Goal: Ask a question: Seek information or help from site administrators or community

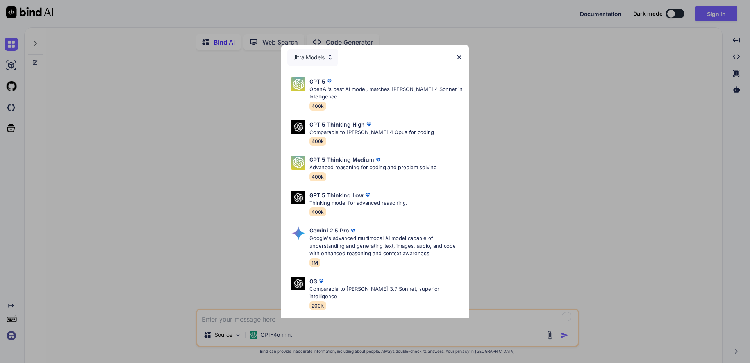
type textarea "x"
click at [334, 57] on div "Ultra Models" at bounding box center [313, 57] width 51 height 17
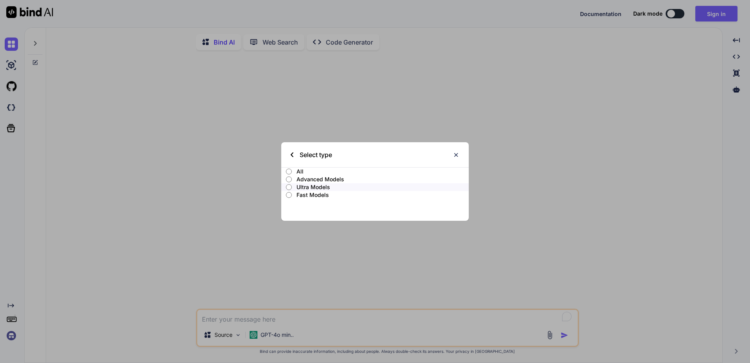
click at [290, 171] on input "All" at bounding box center [289, 171] width 6 height 6
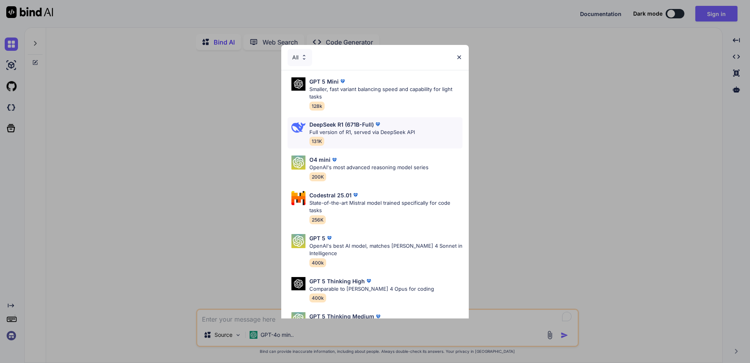
scroll to position [104, 0]
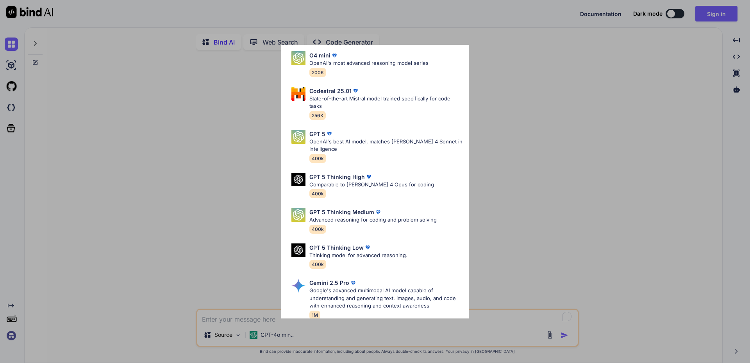
click at [519, 40] on div "All GPT 5 Mini Smaller, fast variant balancing speed and capability for light t…" at bounding box center [375, 181] width 750 height 363
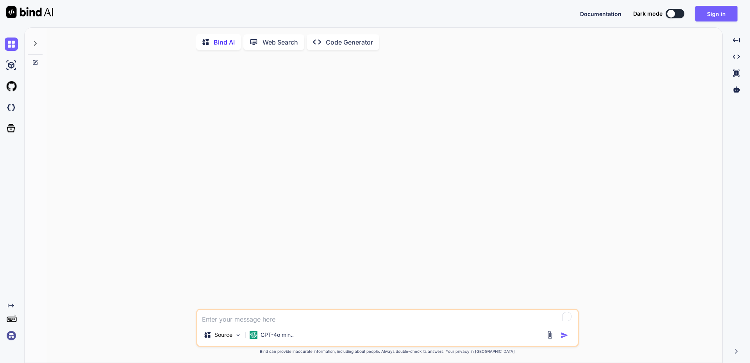
click at [34, 43] on icon at bounding box center [35, 43] width 6 height 6
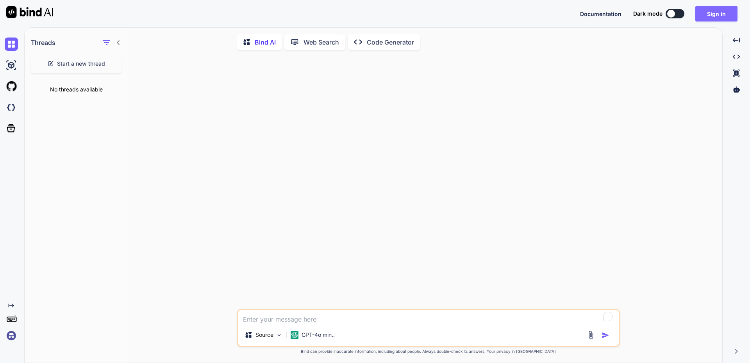
click at [707, 14] on button "Sign in" at bounding box center [716, 14] width 42 height 16
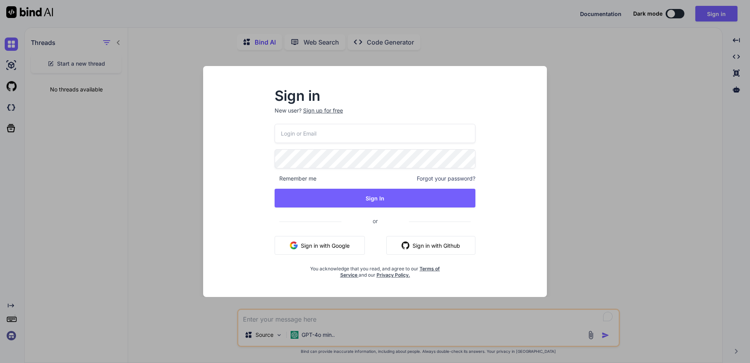
type input "[EMAIL_ADDRESS][DOMAIN_NAME]"
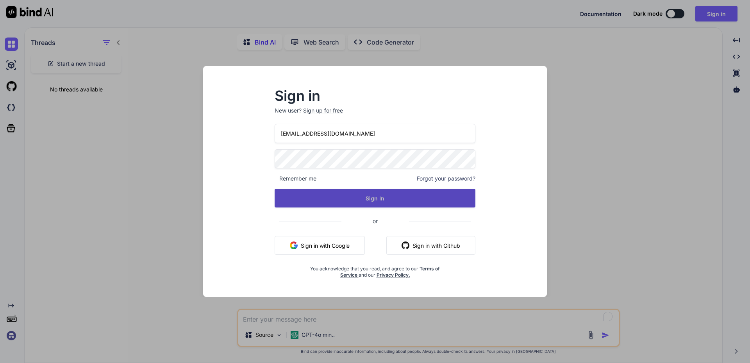
click at [361, 200] on button "Sign In" at bounding box center [375, 198] width 201 height 19
click at [318, 199] on button "Sign In" at bounding box center [375, 198] width 201 height 19
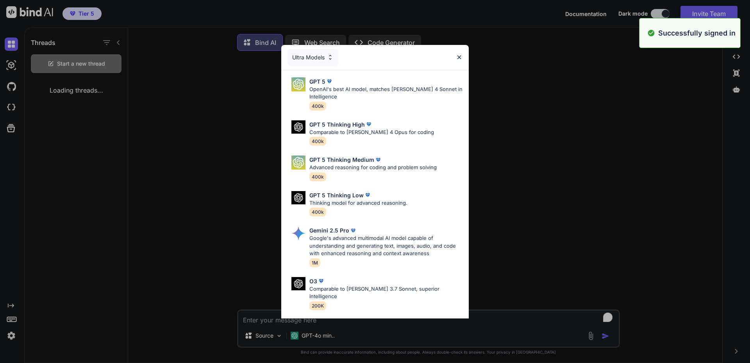
type textarea "x"
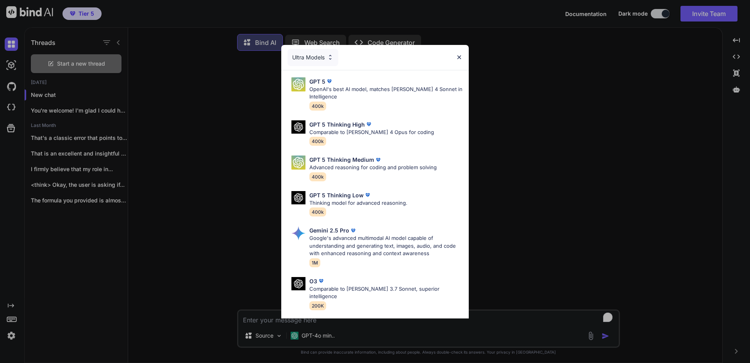
click at [459, 57] on img at bounding box center [459, 57] width 7 height 7
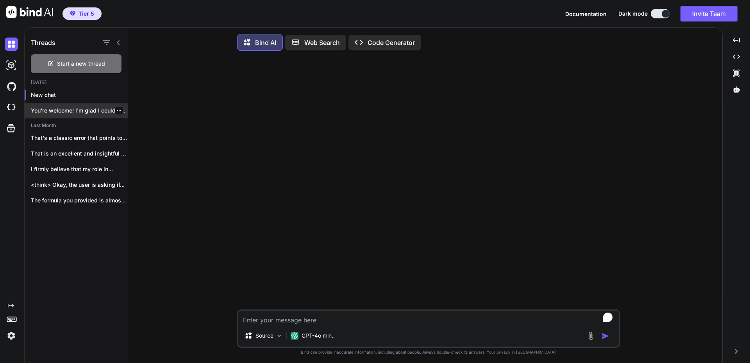
click at [96, 110] on p "You're welcome! I'm glad I could help...." at bounding box center [79, 111] width 97 height 8
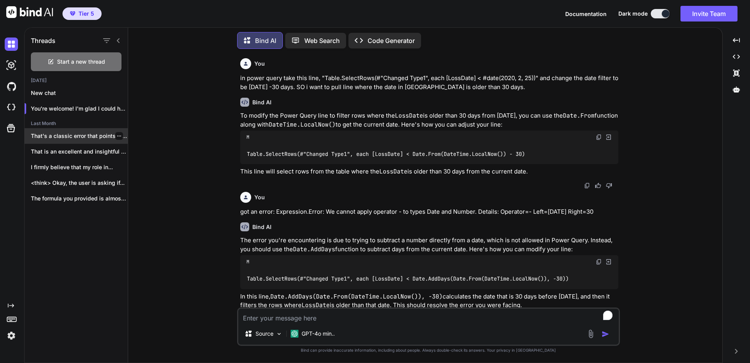
click at [85, 135] on p "That's a classic error that points to..." at bounding box center [79, 136] width 97 height 8
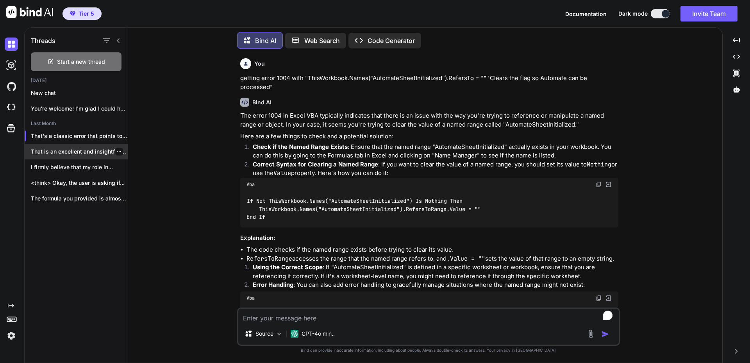
click at [94, 148] on p "That is an excellent and insightful question...." at bounding box center [79, 152] width 97 height 8
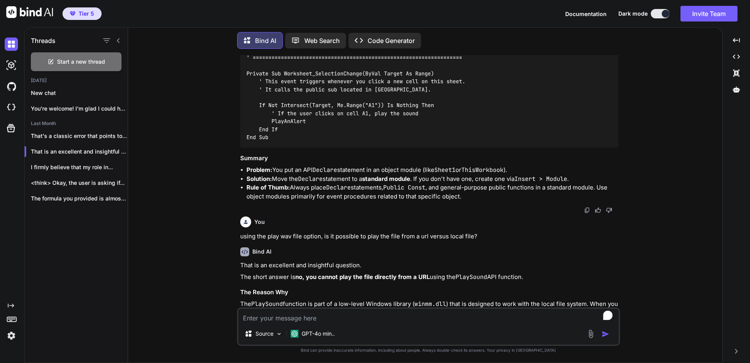
scroll to position [2009, 0]
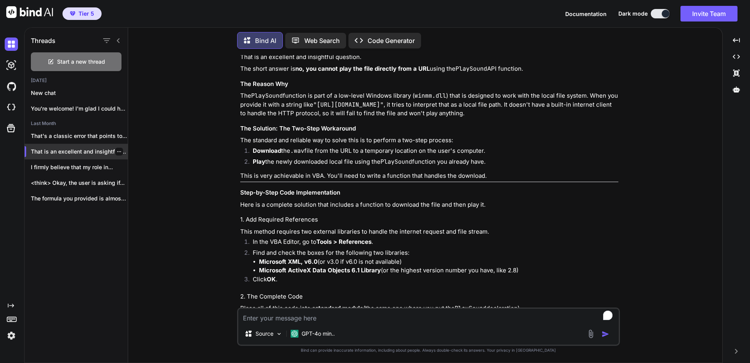
click at [119, 150] on div at bounding box center [119, 152] width 8 height 8
click at [117, 151] on icon "button" at bounding box center [119, 151] width 4 height 1
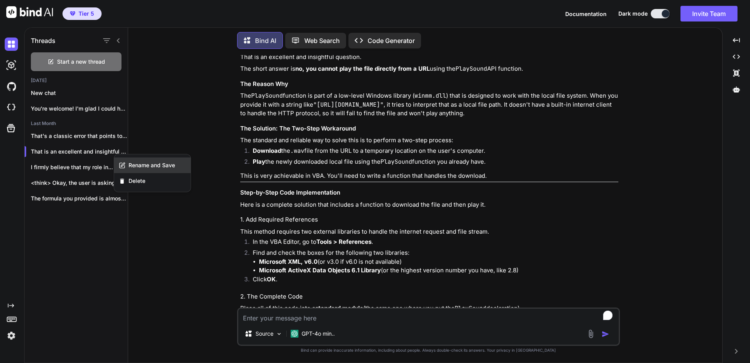
click at [138, 159] on div "Rename and Save" at bounding box center [152, 165] width 77 height 16
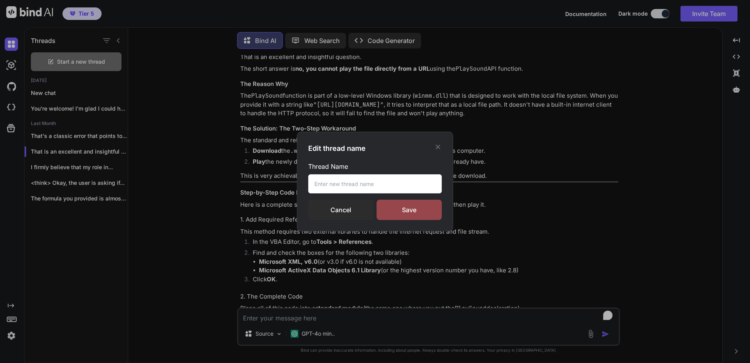
click at [335, 178] on input "text" at bounding box center [375, 183] width 134 height 19
type input "Excel Audio"
click at [388, 205] on div "Save" at bounding box center [409, 210] width 65 height 20
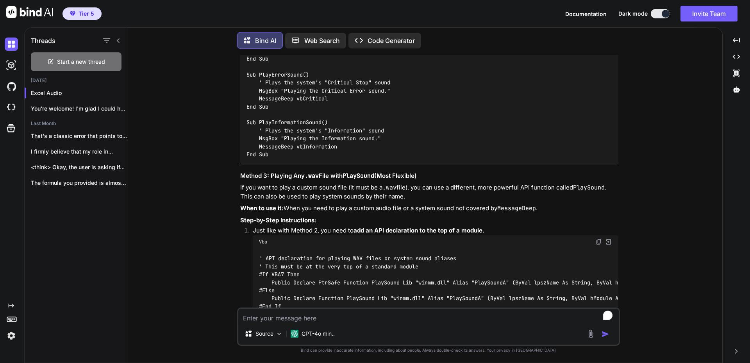
scroll to position [729, 0]
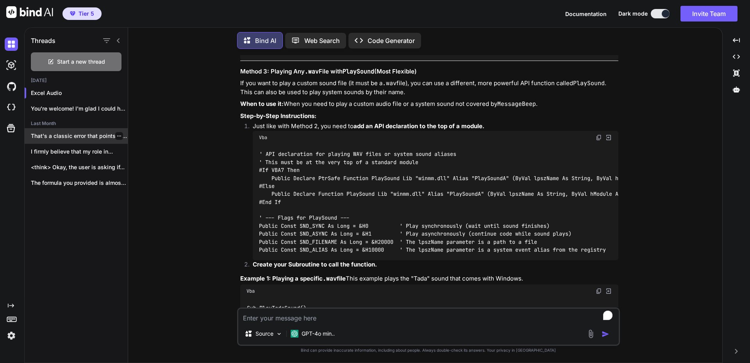
click at [76, 129] on div "That's a classic error that points to..." at bounding box center [76, 136] width 103 height 16
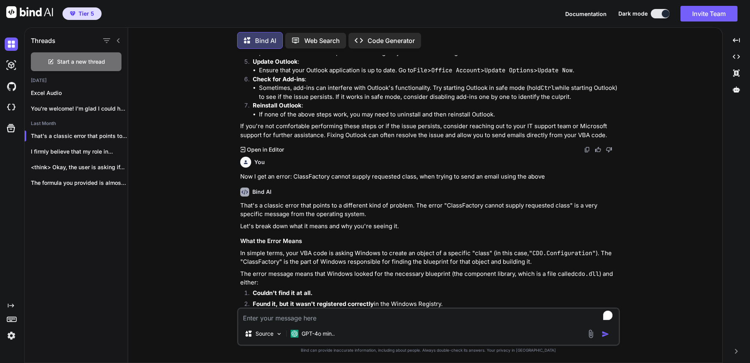
scroll to position [1875, 0]
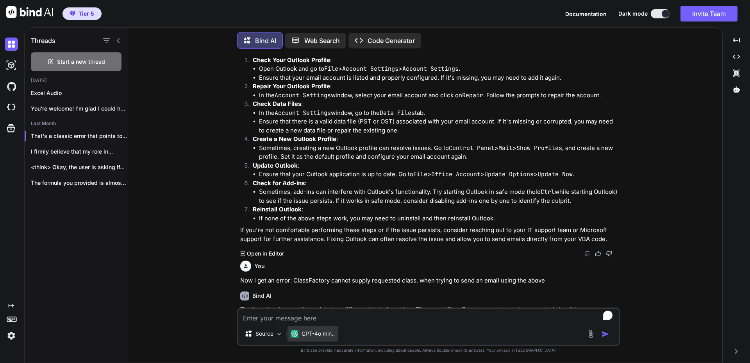
click at [321, 331] on p "GPT-4o min.." at bounding box center [318, 334] width 33 height 8
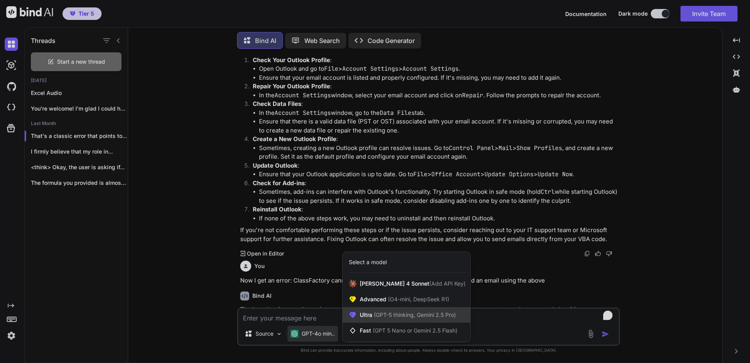
click at [399, 312] on span "(GPT-5 thinking, Gemini 2.5 Pro)" at bounding box center [414, 314] width 84 height 7
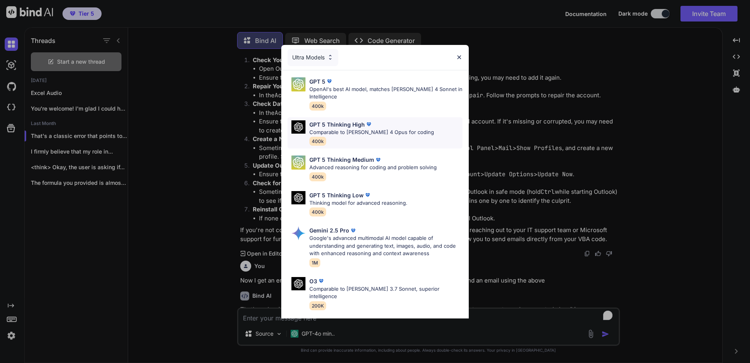
click at [347, 130] on p "Comparable to [PERSON_NAME] 4 Opus for coding" at bounding box center [371, 133] width 125 height 8
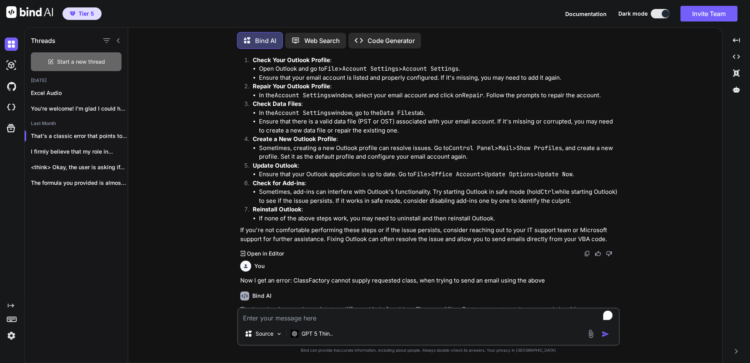
click at [77, 58] on span "Start a new thread" at bounding box center [81, 62] width 48 height 8
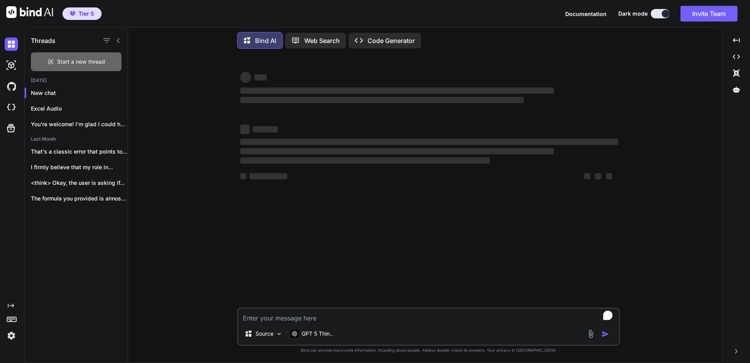
scroll to position [0, 0]
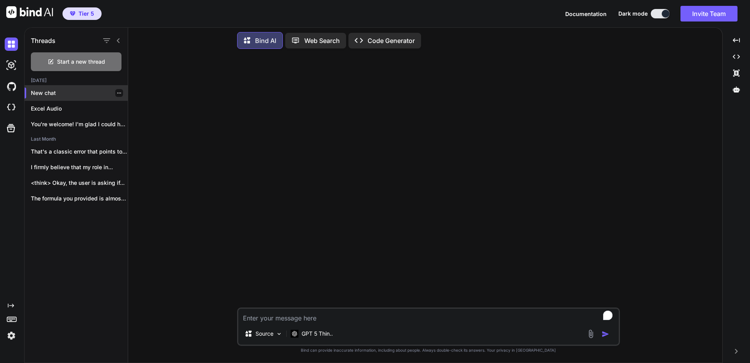
click at [117, 92] on icon "button" at bounding box center [119, 93] width 5 height 5
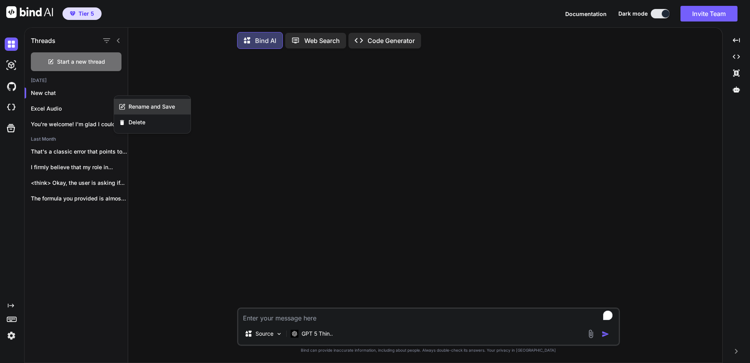
click at [132, 104] on span "Rename and Save" at bounding box center [152, 107] width 46 height 8
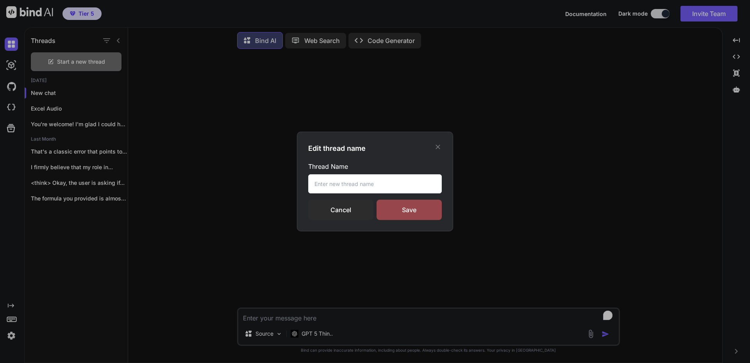
click at [327, 182] on input "text" at bounding box center [375, 183] width 134 height 19
type input "Excel Emailing"
click at [417, 214] on div "Save" at bounding box center [409, 210] width 65 height 20
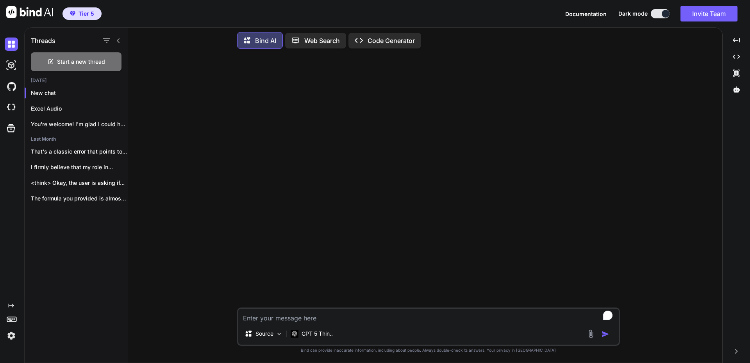
click at [341, 316] on textarea "To enrich screen reader interactions, please activate Accessibility in Grammarl…" at bounding box center [428, 316] width 380 height 14
click at [328, 314] on textarea "To enrich screen reader interactions, please activate Accessibility in Grammarl…" at bounding box center [428, 316] width 380 height 14
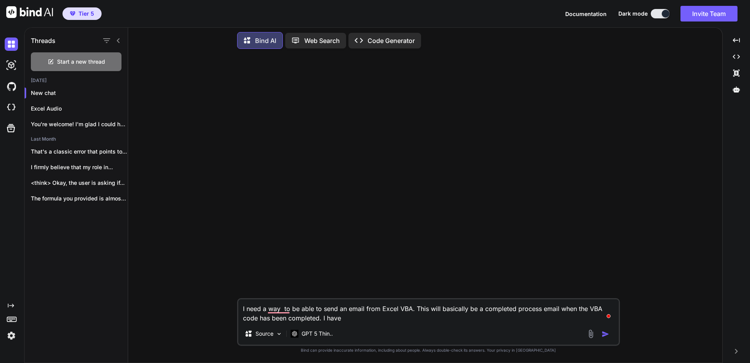
click at [382, 321] on textarea "I need a way to be able to send an email from Excel VBA. This will basically be…" at bounding box center [428, 310] width 380 height 23
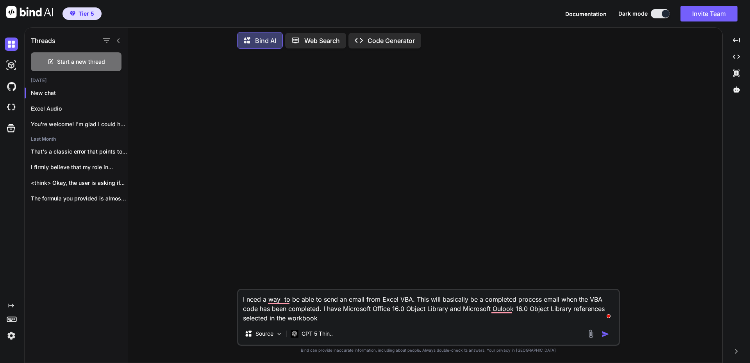
type textarea "I need a way to be able to send an email from Excel VBA. This will basically be…"
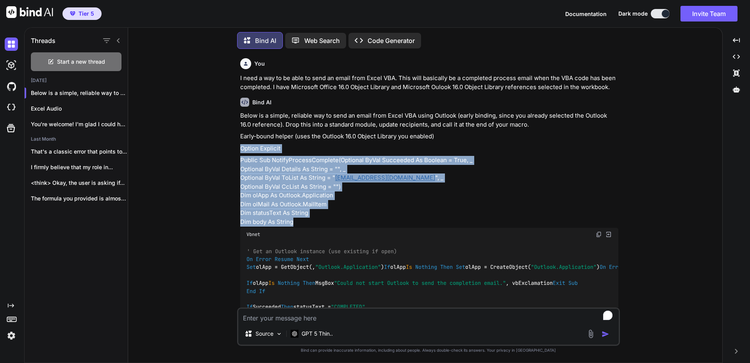
drag, startPoint x: 304, startPoint y: 222, endPoint x: 240, endPoint y: 152, distance: 94.8
copy div "Option Explicit Public Sub NotifyProcessComplete(Optional ByVal Succeeded As Bo…"
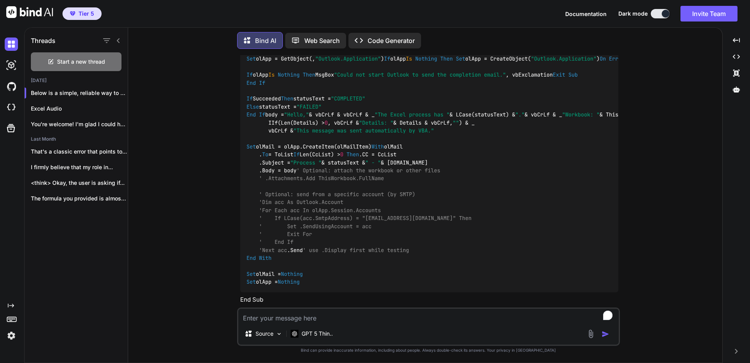
scroll to position [104, 0]
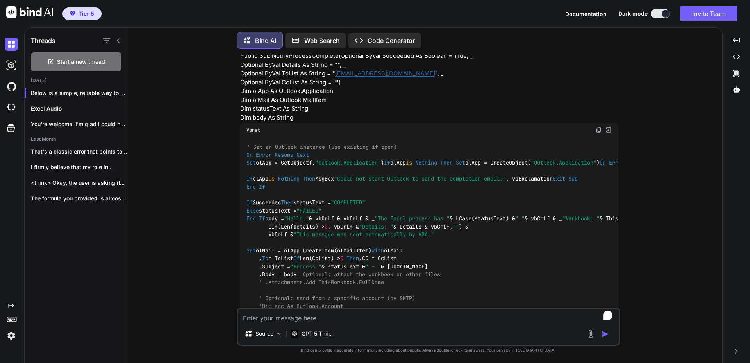
click at [598, 130] on img at bounding box center [599, 130] width 6 height 6
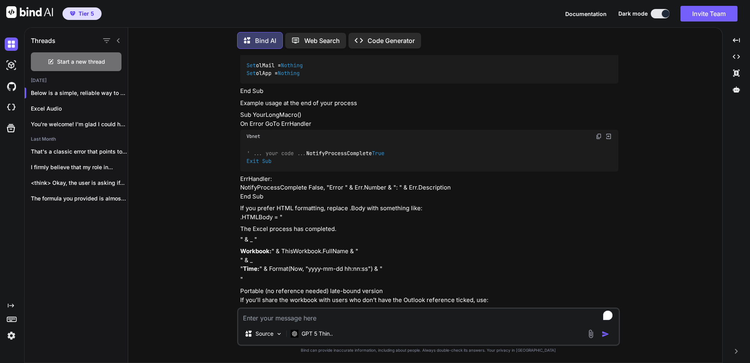
scroll to position [521, 0]
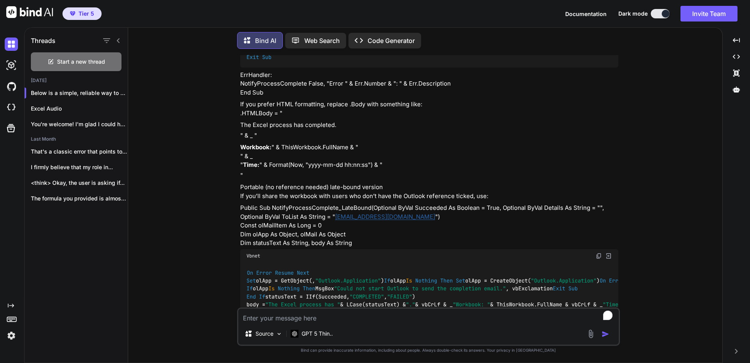
drag, startPoint x: 267, startPoint y: 128, endPoint x: 240, endPoint y: 131, distance: 27.1
copy p "End Sub"
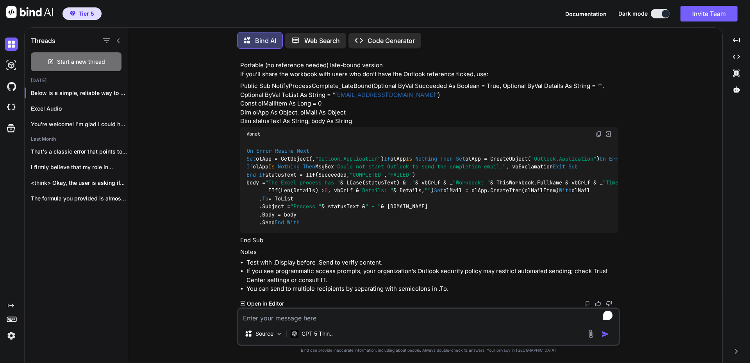
scroll to position [897, 0]
click at [386, 284] on li "If you see programmatic access prompts, your organization’s Outlook security po…" at bounding box center [432, 276] width 372 height 18
click at [410, 313] on textarea "To enrich screen reader interactions, please activate Accessibility in Grammarl…" at bounding box center [428, 316] width 380 height 14
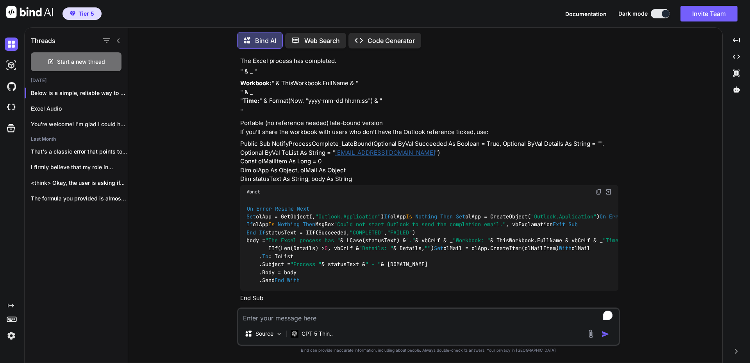
scroll to position [480, 0]
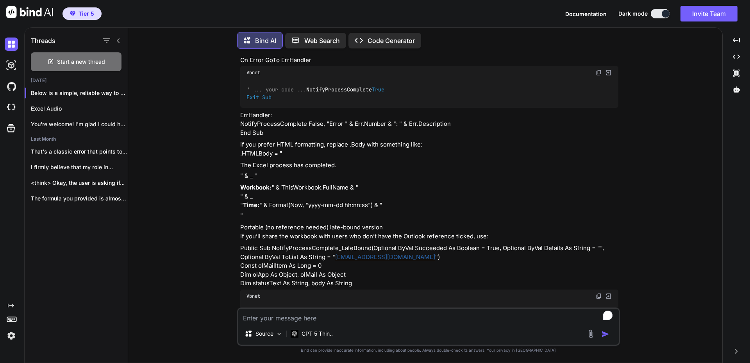
drag, startPoint x: 247, startPoint y: 143, endPoint x: 276, endPoint y: 141, distance: 28.9
drag, startPoint x: 333, startPoint y: 247, endPoint x: 308, endPoint y: 249, distance: 25.4
click at [308, 108] on div "' ... your code ... NotifyProcessComplete True Exit Sub" at bounding box center [429, 93] width 378 height 29
click at [311, 334] on p "GPT 5 Thin.." at bounding box center [317, 334] width 31 height 8
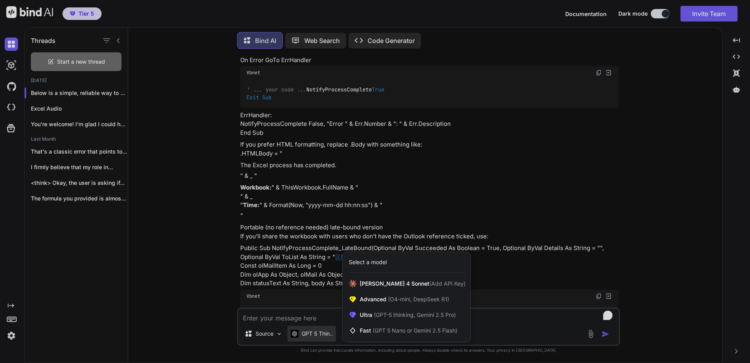
click at [377, 263] on div "Select a model" at bounding box center [368, 262] width 38 height 8
click at [398, 316] on span "(GPT-5 thinking, Gemini 2.5 Pro)" at bounding box center [414, 314] width 84 height 7
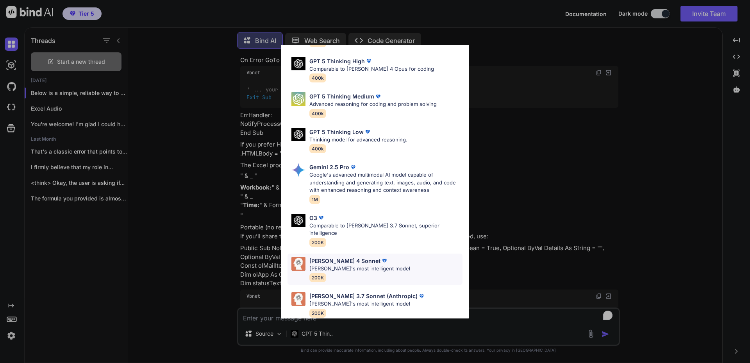
scroll to position [0, 0]
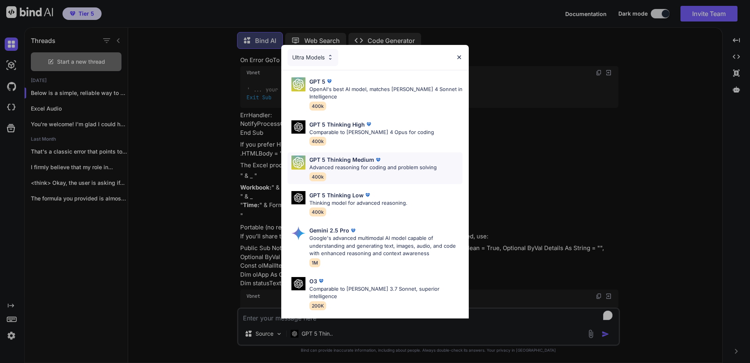
click at [388, 180] on div "GPT 5 Thinking Medium Advanced reasoning for coding and problem solving 400k" at bounding box center [372, 167] width 127 height 25
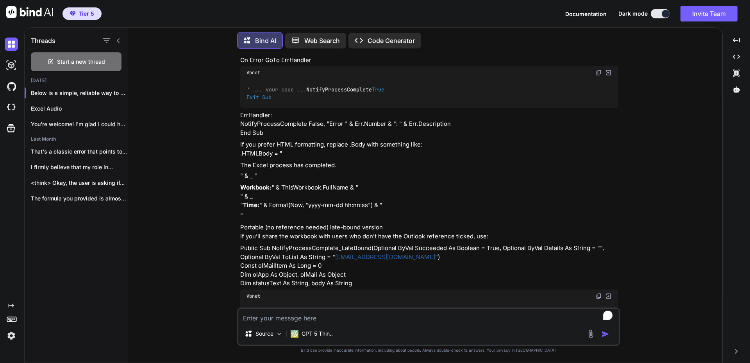
click at [338, 316] on textarea "To enrich screen reader interactions, please activate Accessibility in Grammarl…" at bounding box center [428, 316] width 380 height 14
paste textarea "flagValue = ThisWorkbook.Names("AutomateSheetInitialized").Value"
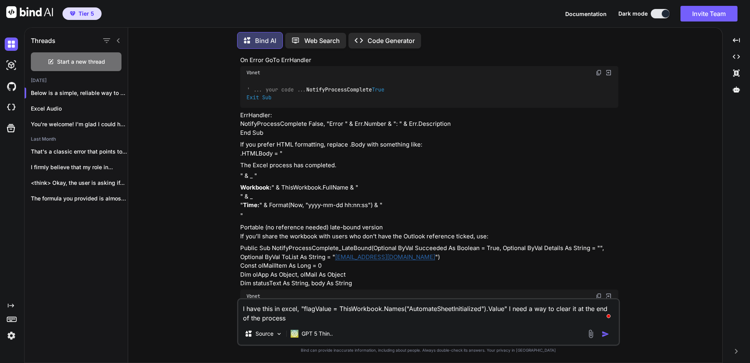
type textarea "I have this in excel, "flagValue = ThisWorkbook.Names("AutomateSheetInitialized…"
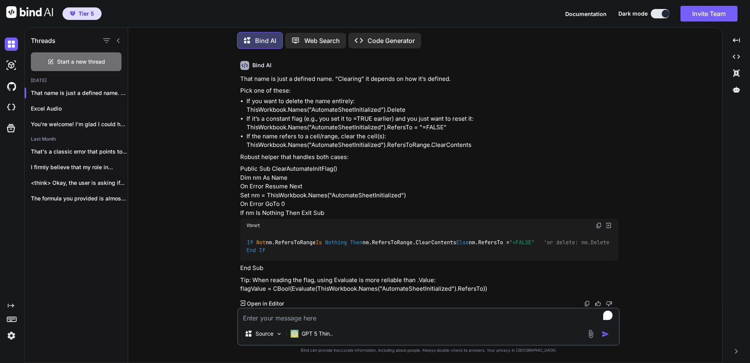
scroll to position [1210, 0]
click at [359, 315] on textarea "To enrich screen reader interactions, please activate Accessibility in Grammarl…" at bounding box center [428, 316] width 380 height 14
click at [333, 342] on div "GPT 5 Thin.." at bounding box center [312, 335] width 48 height 19
click at [328, 328] on div "GPT 5 Thin.." at bounding box center [312, 334] width 48 height 16
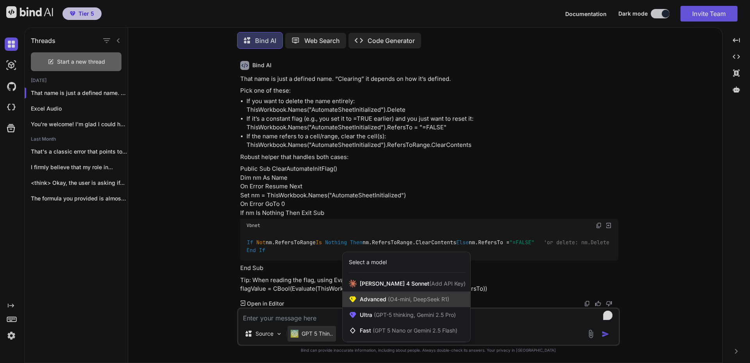
click at [388, 302] on span "(O4-mini, DeepSeek R1)" at bounding box center [417, 299] width 63 height 7
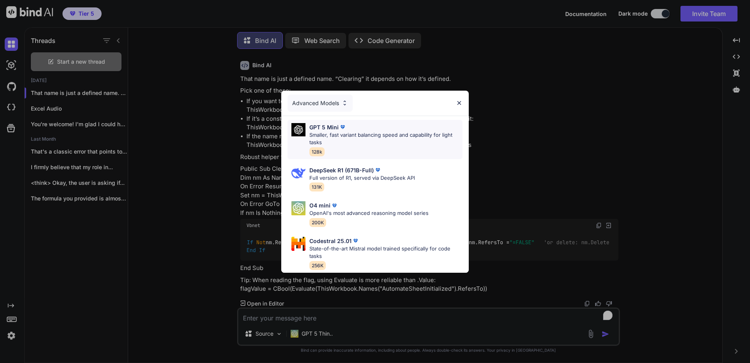
click at [366, 139] on p "Smaller, fast variant balancing speed and capability for light tasks" at bounding box center [385, 138] width 153 height 15
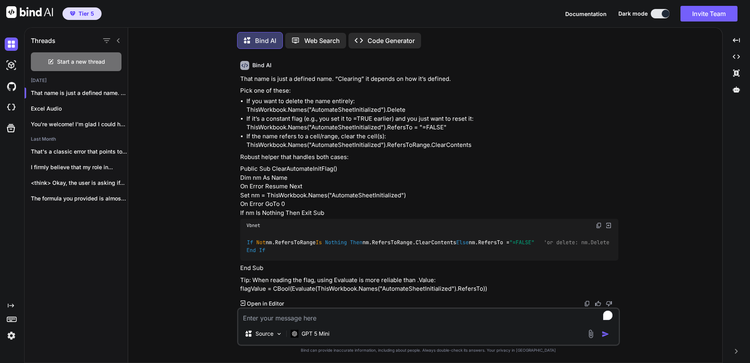
click at [340, 315] on textarea "To enrich screen reader interactions, please activate Accessibility in Grammarl…" at bounding box center [428, 316] width 380 height 14
paste textarea "ThisWorkbook.Names.Add Name:="AutomateSheetInitialized", RefersTo:="=TRUE", Vis…"
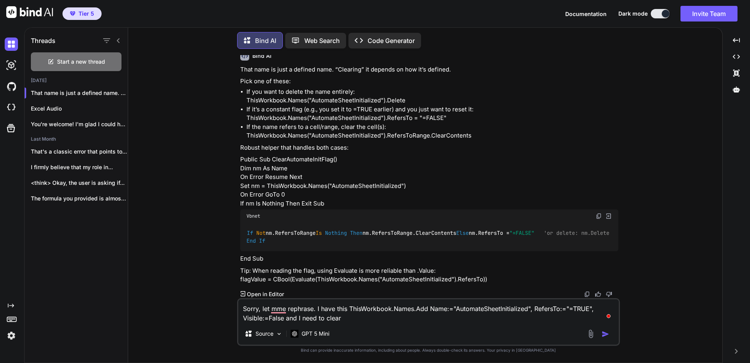
type textarea "Sorry, let mme rephrase. I have this ThisWorkbook.Names.Add Name:="AutomateShee…"
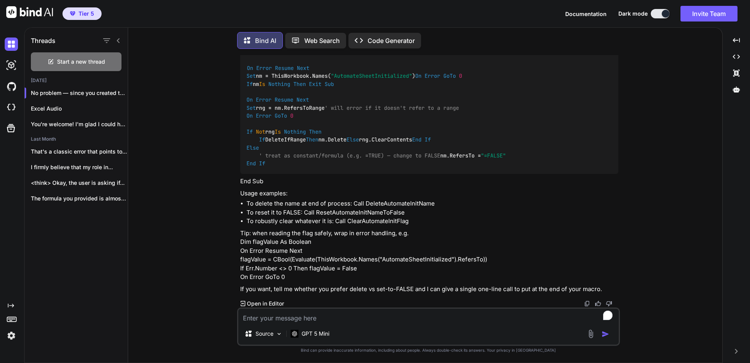
scroll to position [1660, 0]
click at [318, 316] on textarea "To enrich screen reader interactions, please activate Accessibility in Grammarl…" at bounding box center [428, 316] width 380 height 14
paste textarea "Public Sub NotifyProcessComplete(Optional ByVal Succeeded As Boolean = True, _ …"
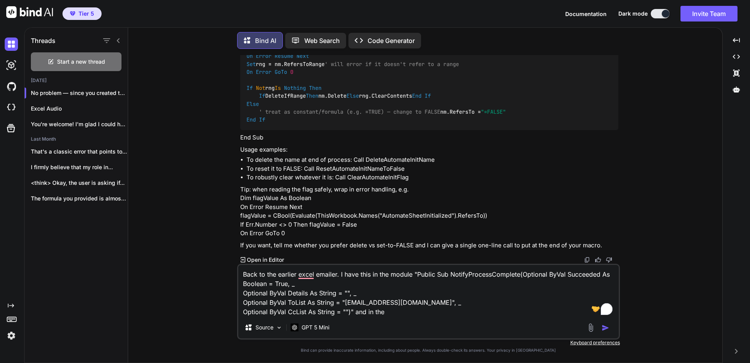
drag, startPoint x: 355, startPoint y: 312, endPoint x: 386, endPoint y: 313, distance: 30.5
click at [386, 313] on textarea "Back to the earlier excel emailer. I have this in the module "Public Sub Notify…" at bounding box center [428, 291] width 380 height 52
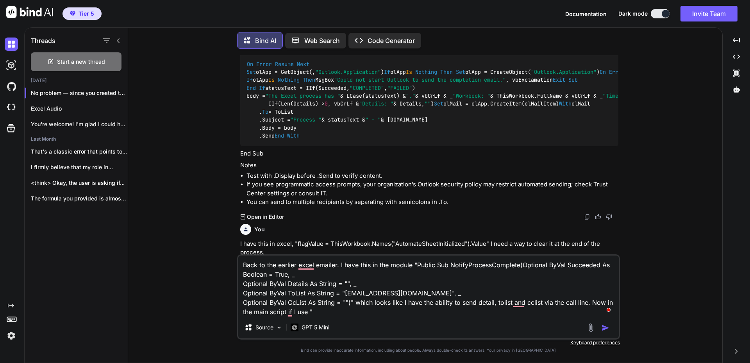
scroll to position [625, 0]
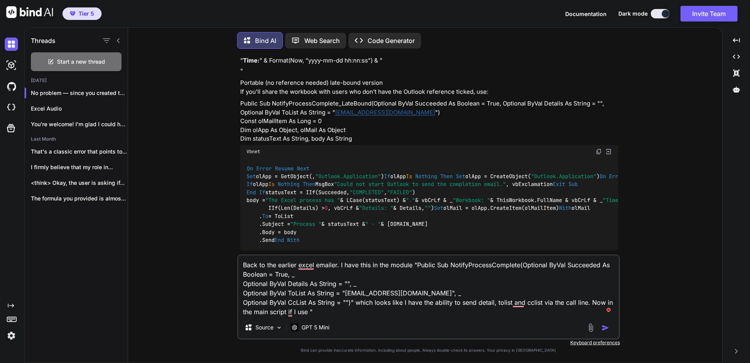
drag, startPoint x: 246, startPoint y: 104, endPoint x: 332, endPoint y: 104, distance: 85.2
copy code "NotifyProcessComplete True"
click at [354, 315] on textarea "Back to the earlier excel emailer. I have this in the module "Public Sub Notify…" at bounding box center [428, 285] width 380 height 61
paste textarea "NotifyProcessComplete True"
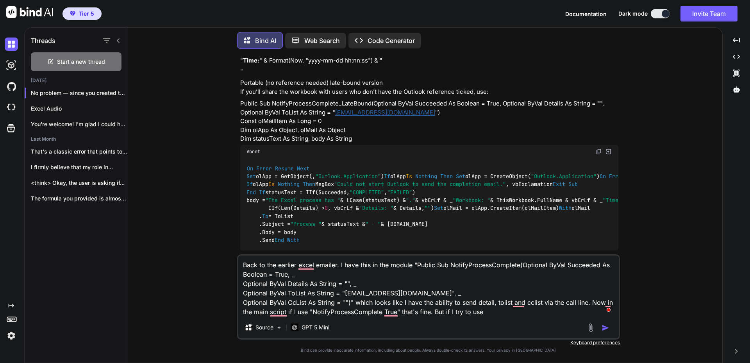
click at [505, 308] on textarea "Back to the earlier excel emailer. I have this in the module "Public Sub Notify…" at bounding box center [428, 285] width 380 height 61
paste textarea "NotifyProcessComplete(True, "", EmailTo, EmailCC)"
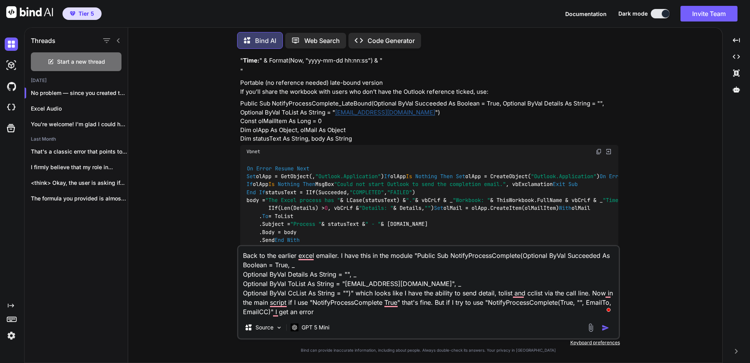
click at [327, 313] on textarea "Back to the earlier excel emailer. I have this in the module "Public Sub Notify…" at bounding box center [428, 281] width 380 height 70
type textarea "Back to the earlier excel emailer. I have this in the module "Public Sub Notify…"
